Goal: Task Accomplishment & Management: Manage account settings

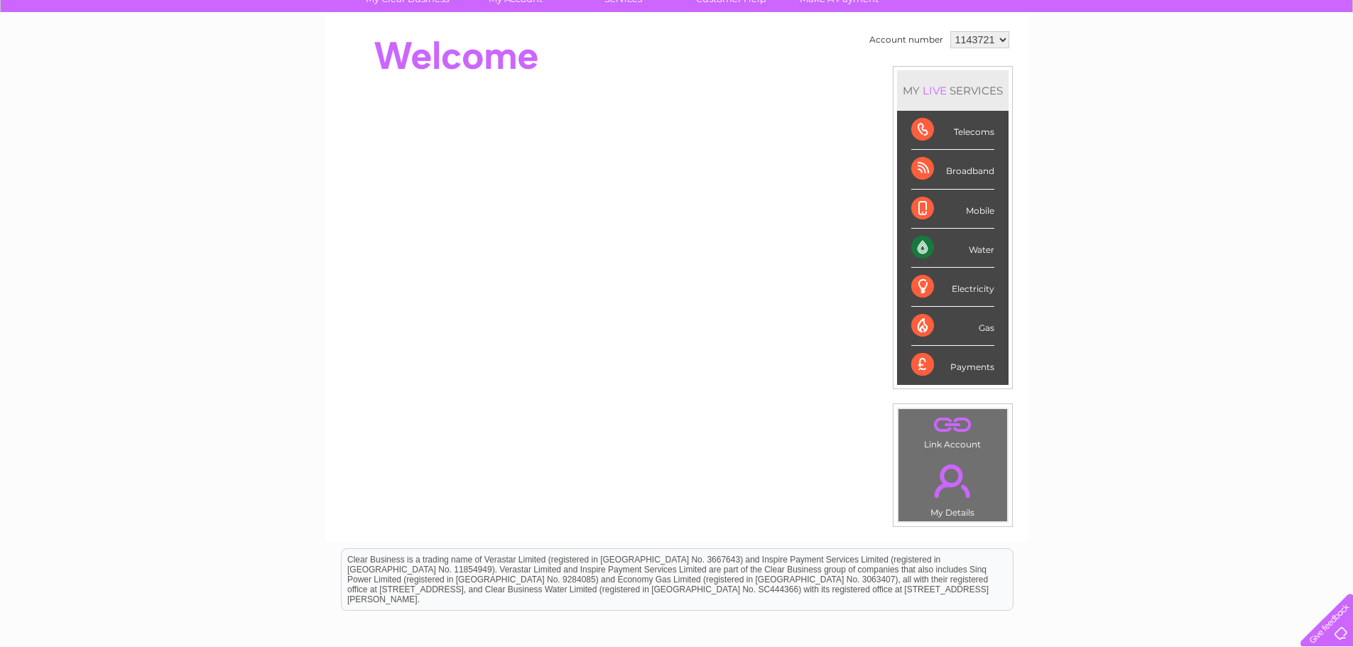
scroll to position [268, 0]
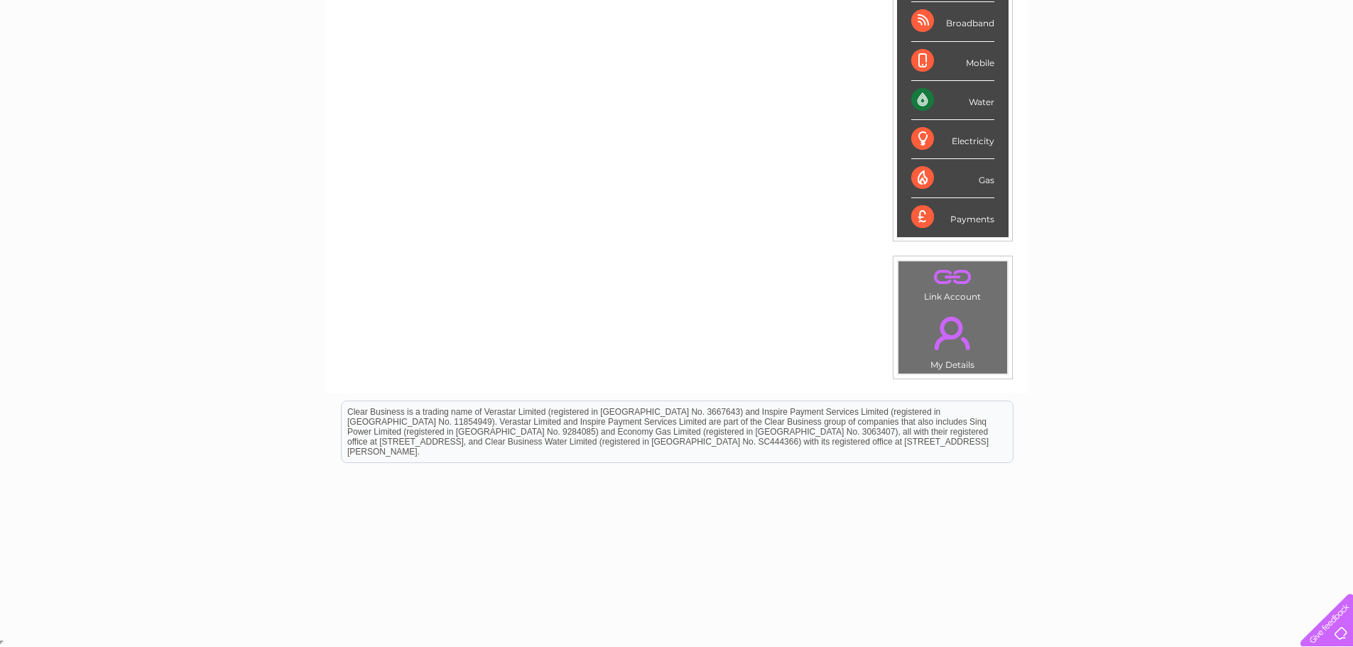
click at [955, 337] on link "." at bounding box center [953, 333] width 102 height 50
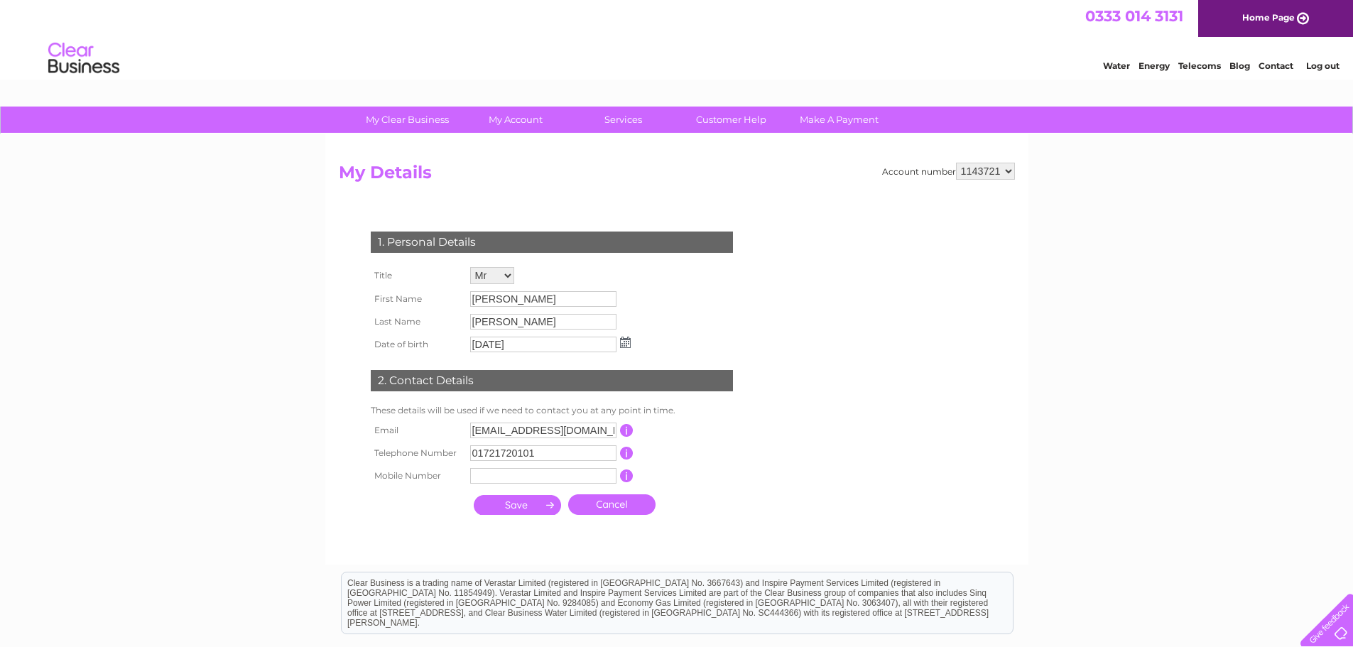
click at [535, 503] on input "submit" at bounding box center [517, 505] width 87 height 20
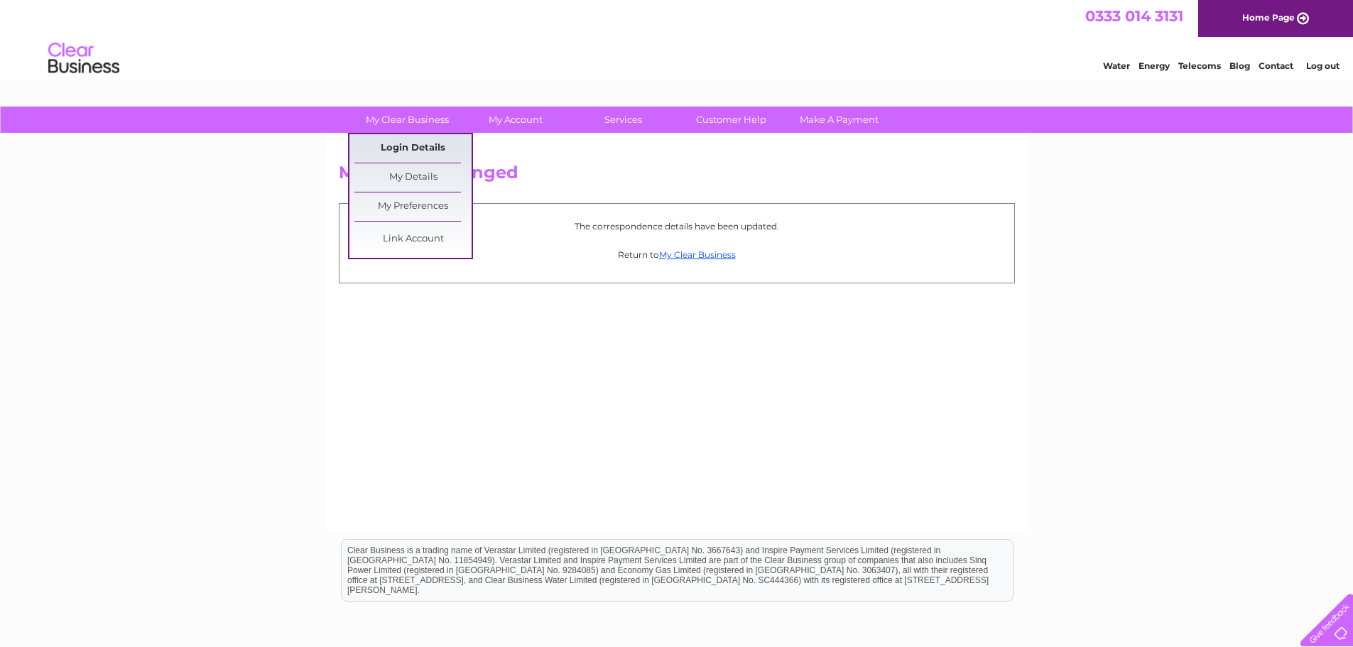
click at [389, 142] on link "Login Details" at bounding box center [412, 148] width 117 height 28
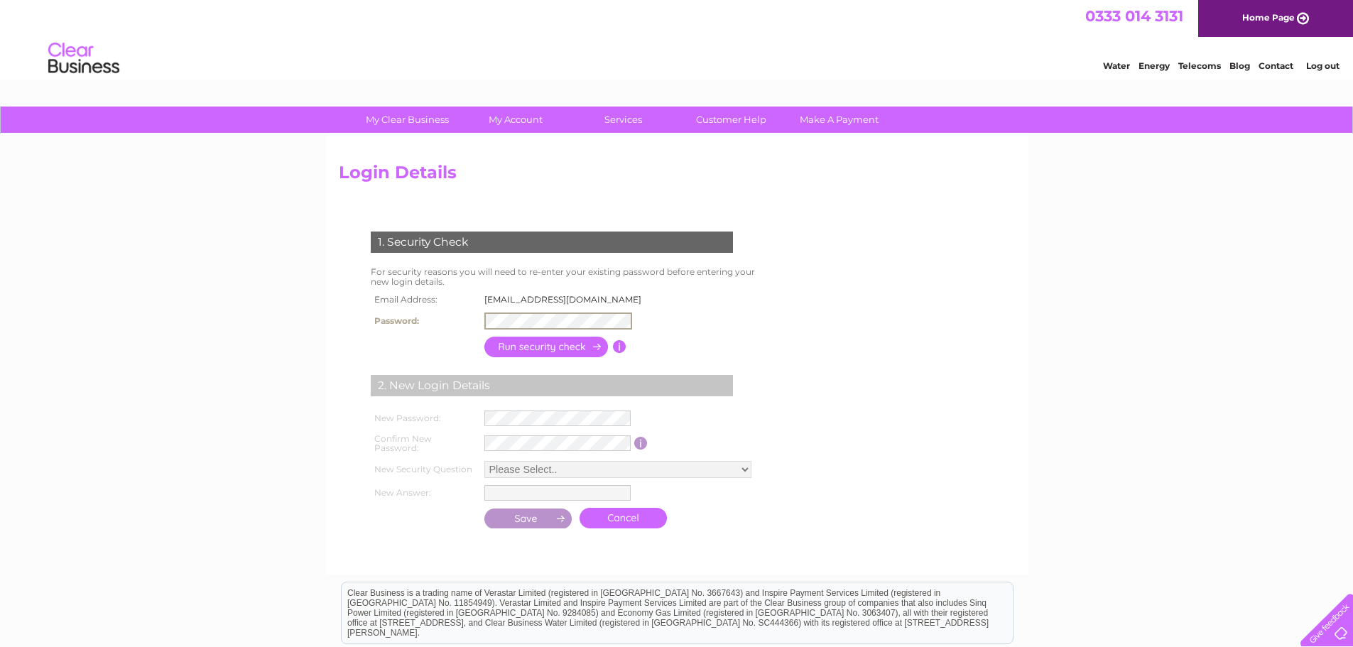
click at [744, 315] on div "1. Security Check For security reasons you will need to re-enter your existing …" at bounding box center [555, 374] width 432 height 315
click at [556, 339] on input "button" at bounding box center [546, 347] width 125 height 21
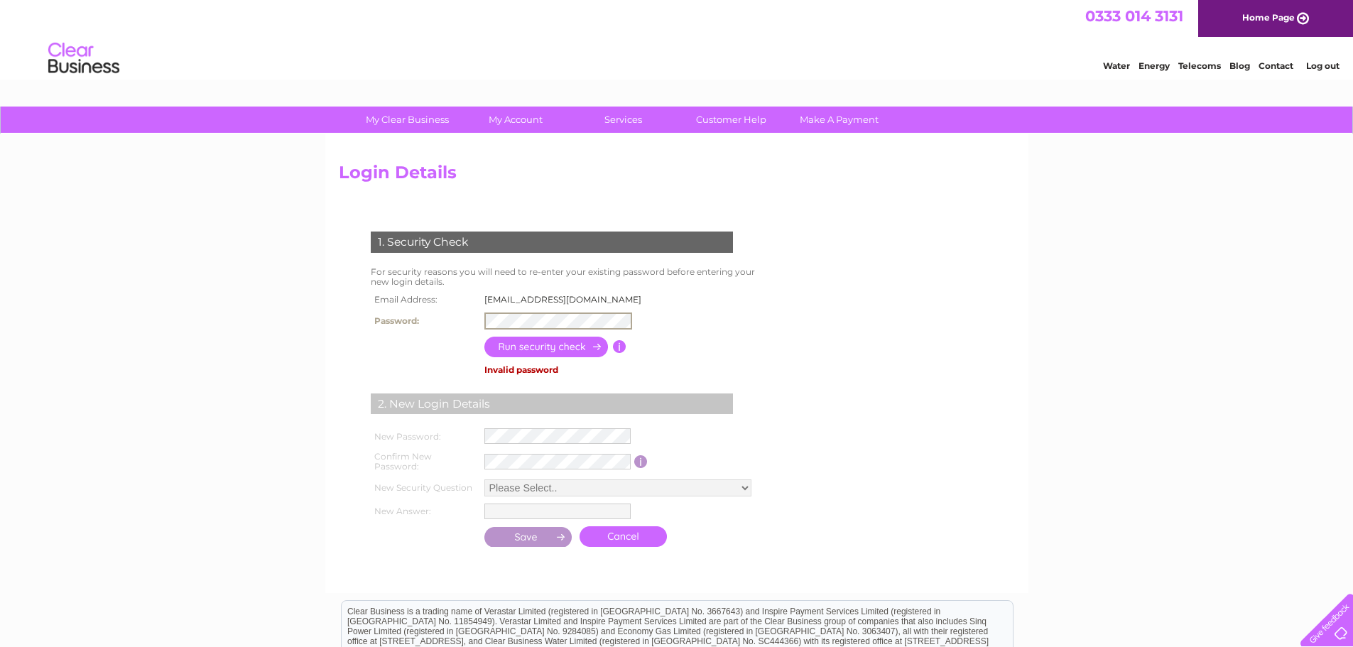
click at [452, 327] on tr "Password:" at bounding box center [510, 321] width 286 height 24
click at [307, 335] on div "My Clear Business Login Details My Details My Preferences Link Account My Accou…" at bounding box center [676, 471] width 1353 height 729
click at [501, 350] on input "button" at bounding box center [546, 347] width 125 height 21
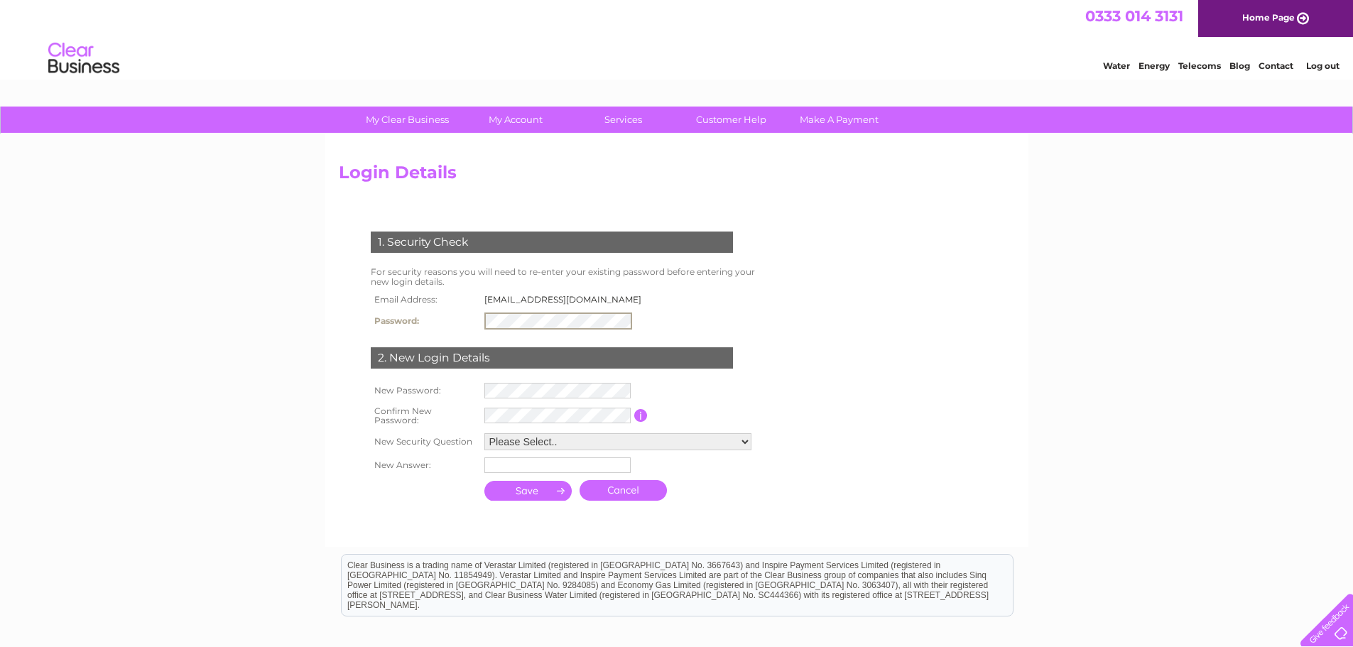
click at [628, 496] on link "Cancel" at bounding box center [622, 490] width 87 height 21
